Goal: Communication & Community: Answer question/provide support

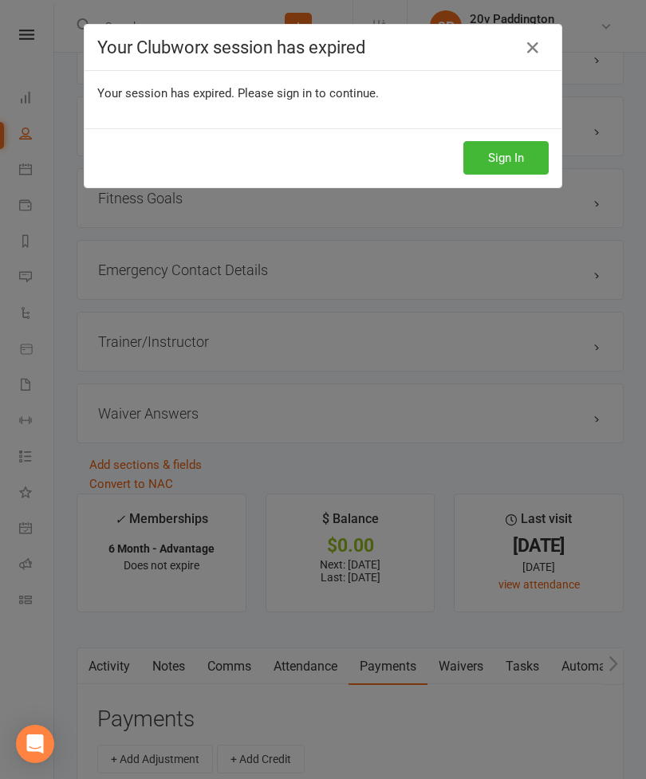
scroll to position [1529, 0]
click at [511, 153] on button "Sign In" at bounding box center [505, 157] width 85 height 33
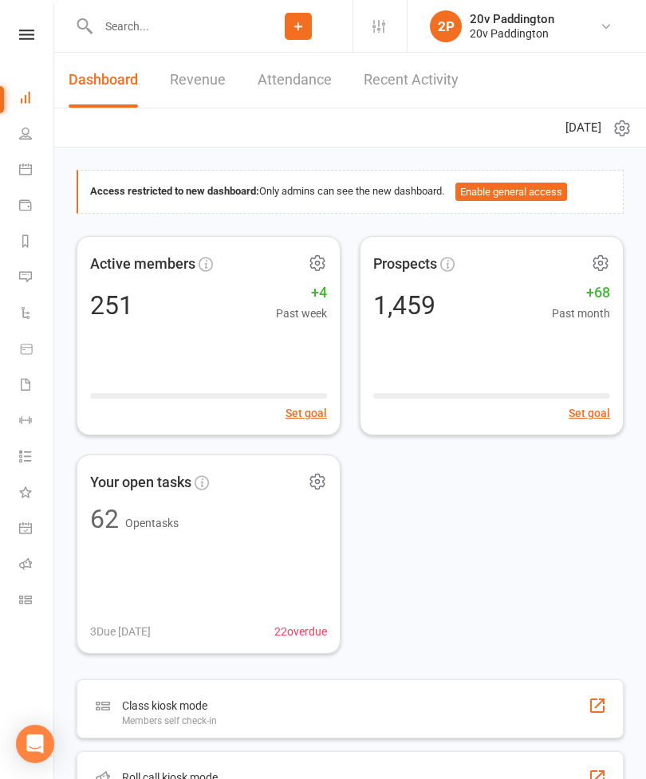
click at [42, 301] on link "Automations" at bounding box center [37, 314] width 36 height 36
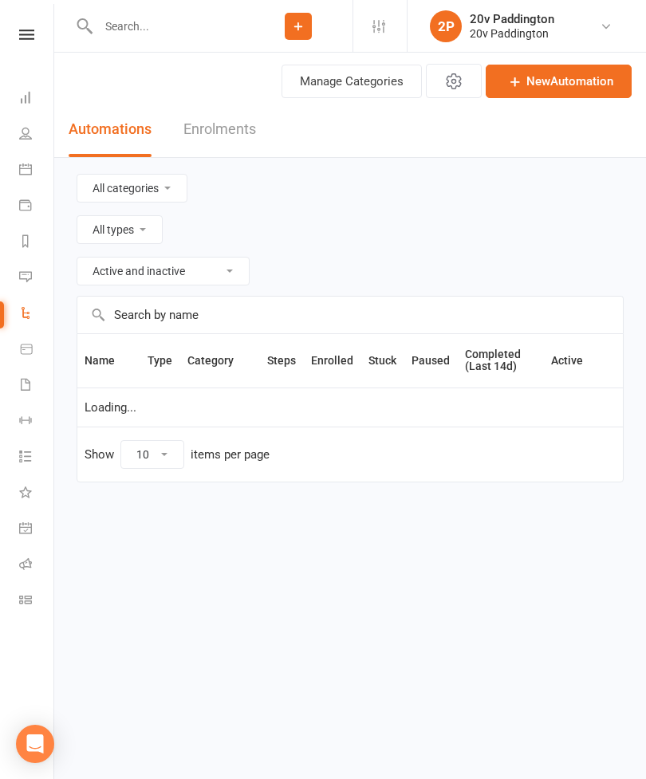
select select "100"
click at [26, 281] on icon at bounding box center [25, 276] width 13 height 13
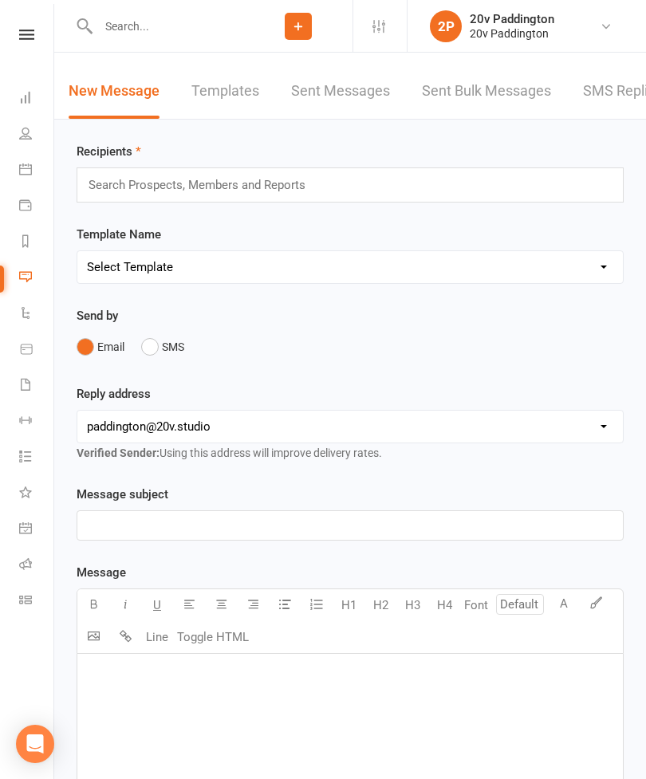
click at [26, 283] on link "Messages 4" at bounding box center [37, 279] width 36 height 36
click at [587, 105] on link "SMS Replies 4" at bounding box center [596, 91] width 96 height 55
